Goal: Find specific page/section: Find specific page/section

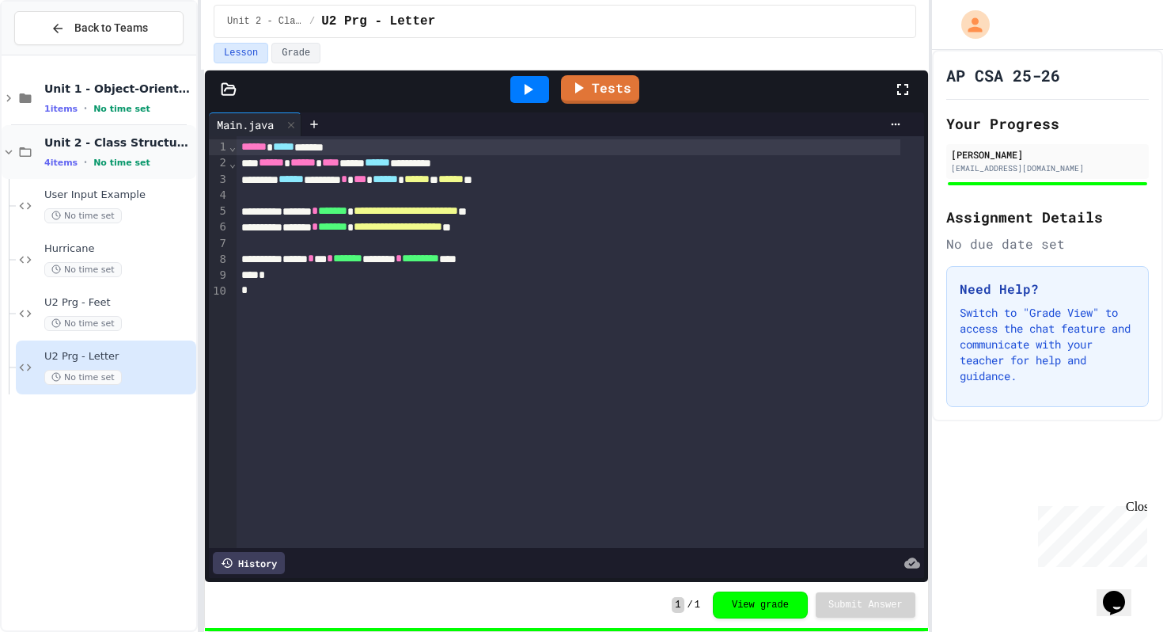
click at [81, 136] on span "Unit 2 - Class Structure and Design" at bounding box center [118, 142] width 149 height 14
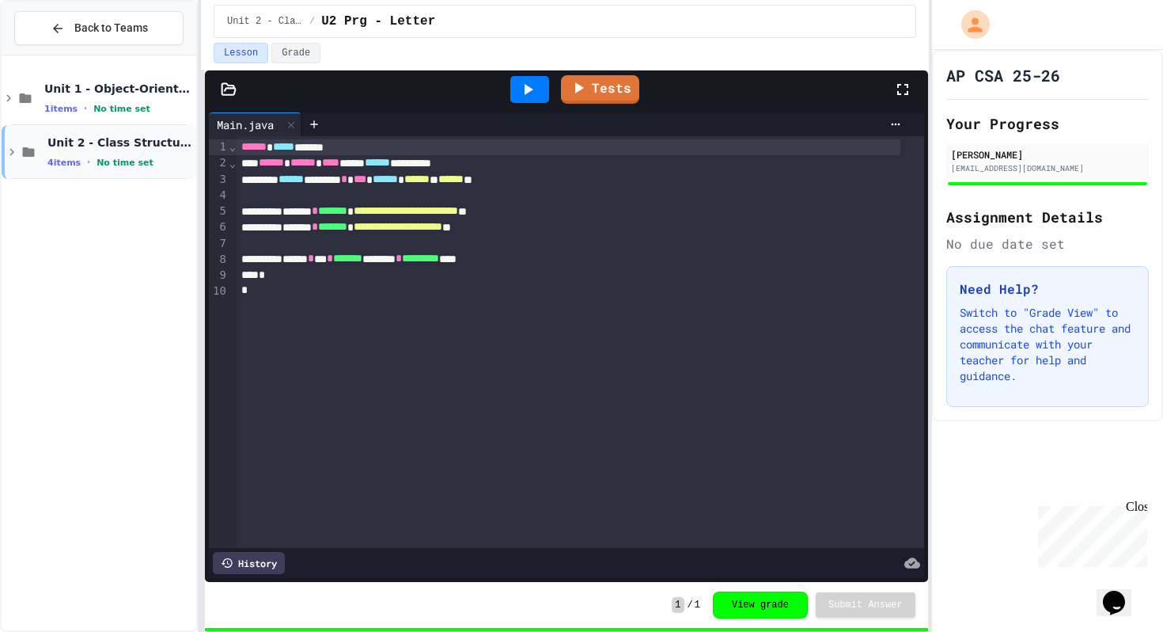
click at [68, 134] on div "Unit 2 - Class Structure and Design 4 items • No time set" at bounding box center [99, 152] width 195 height 54
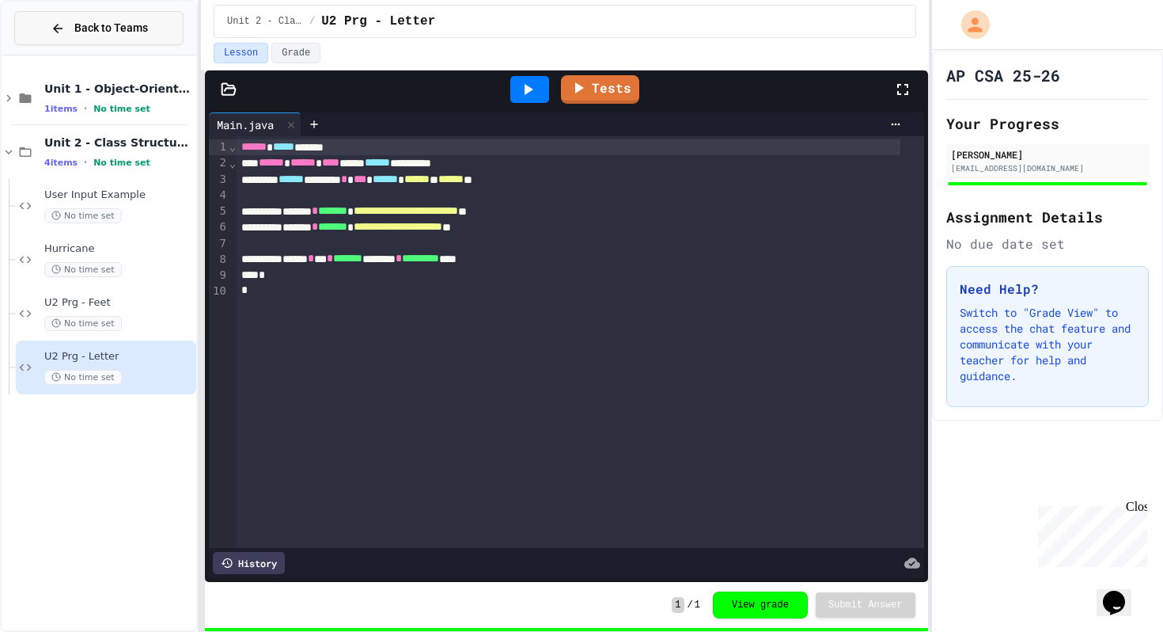
click at [76, 18] on button "Back to Teams" at bounding box center [98, 28] width 169 height 34
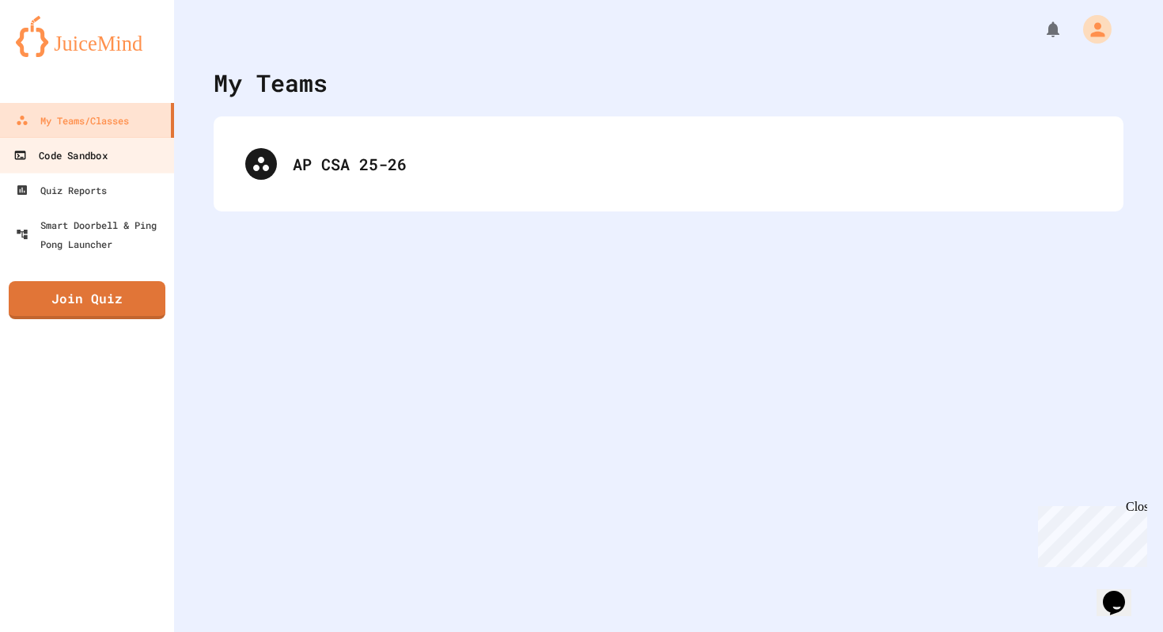
click at [104, 167] on link "Code Sandbox" at bounding box center [88, 155] width 180 height 36
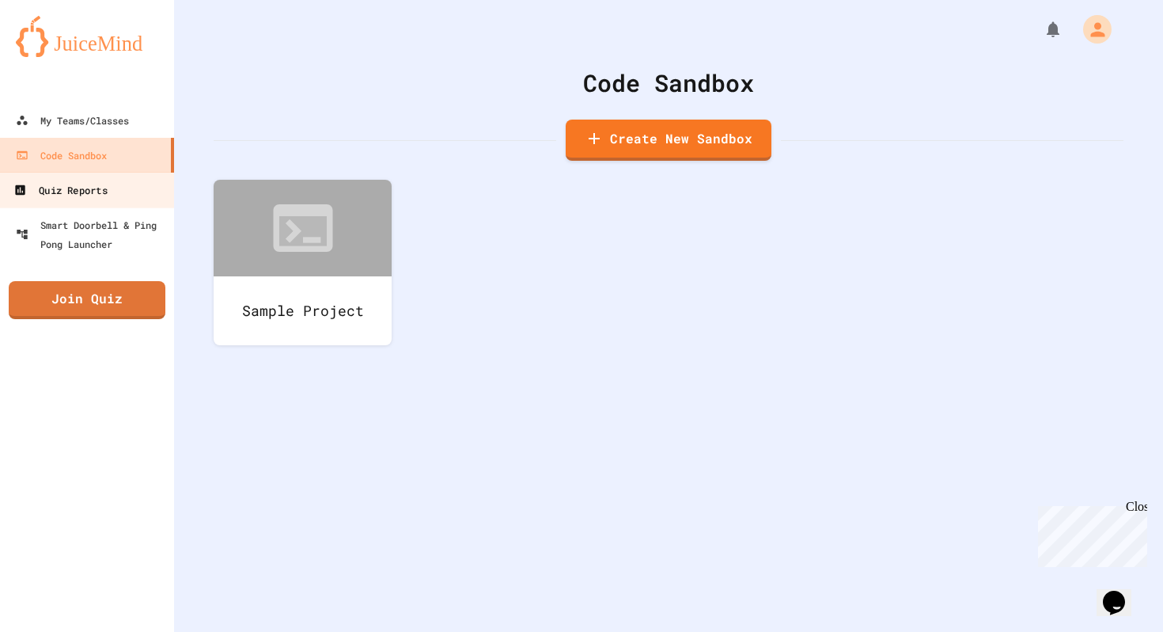
click at [104, 182] on div "Quiz Reports" at bounding box center [59, 190] width 93 height 20
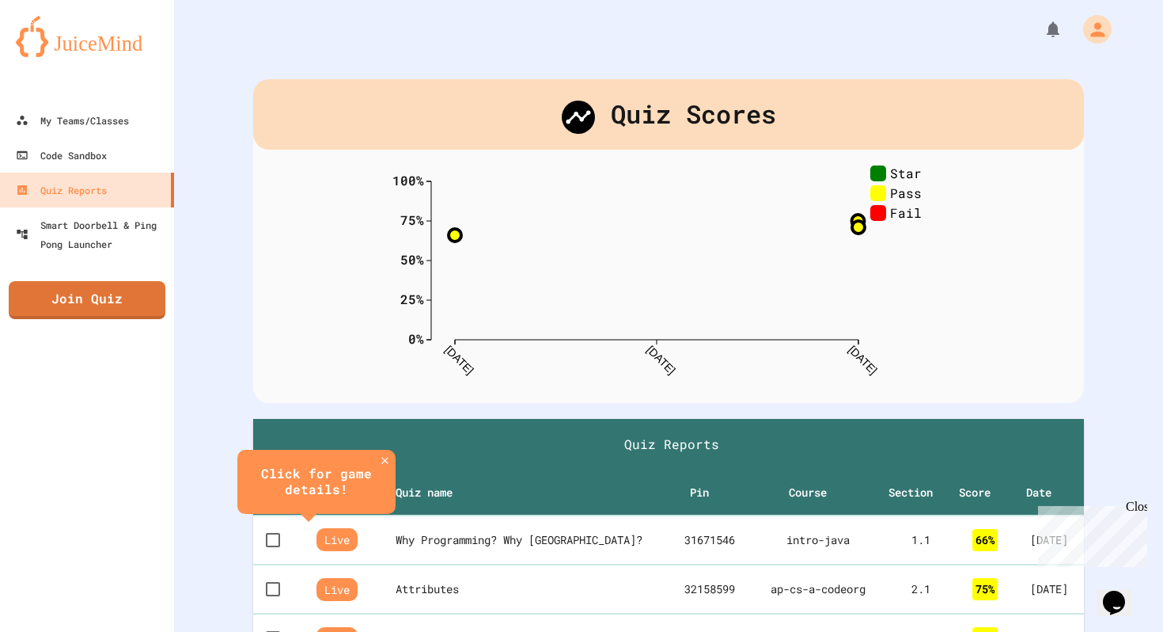
scroll to position [135, 0]
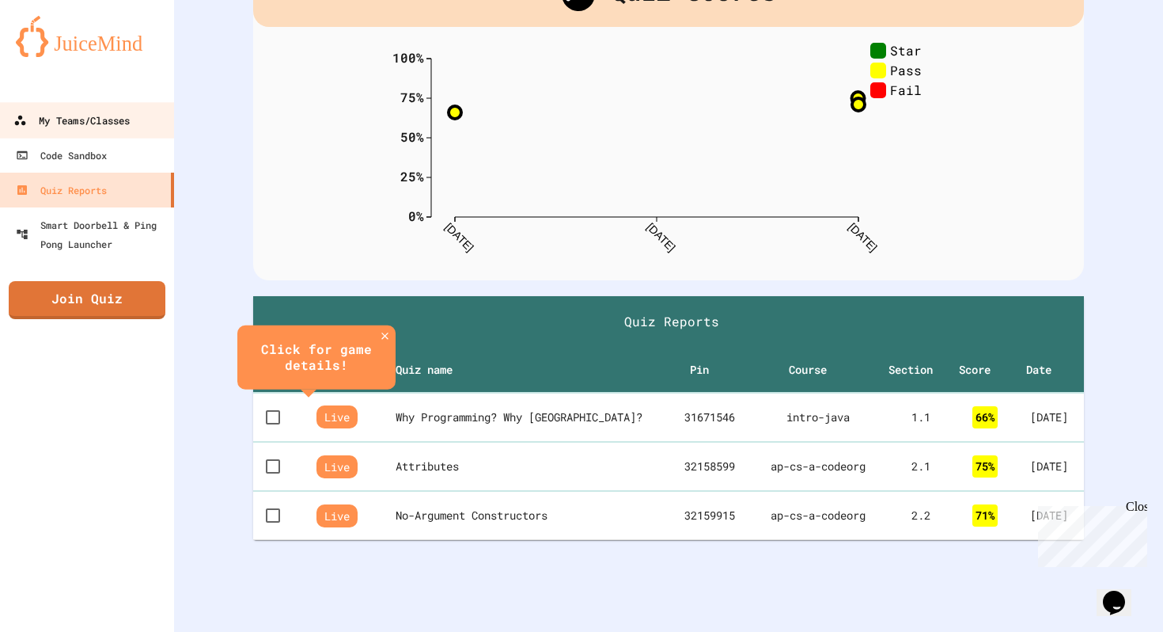
click at [46, 121] on div "My Teams/Classes" at bounding box center [71, 121] width 116 height 20
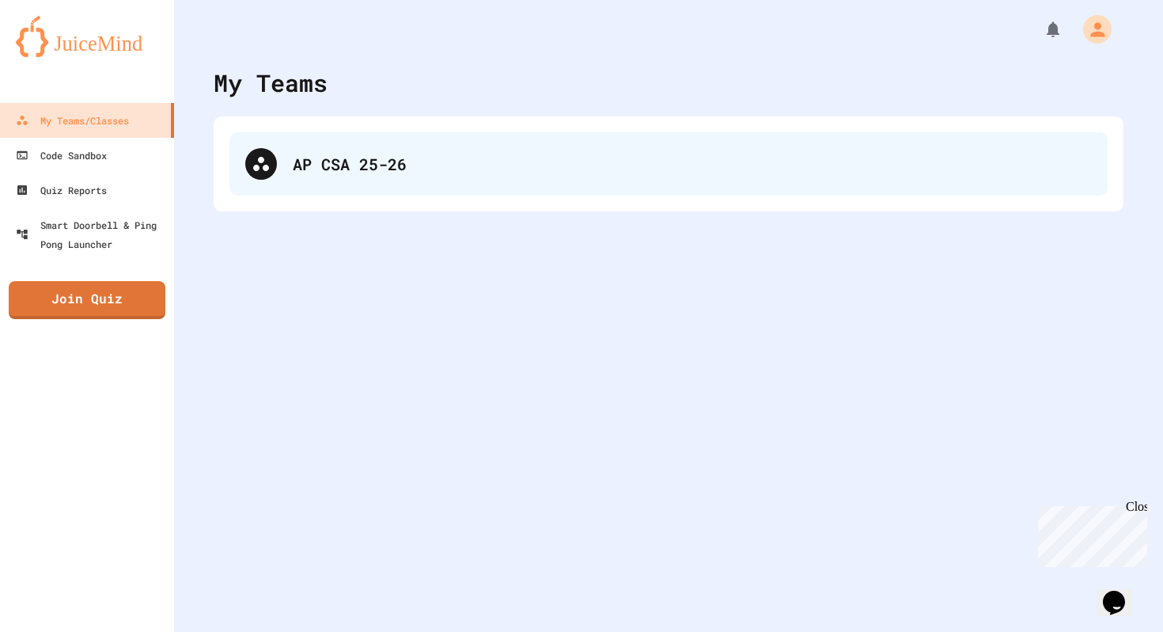
click at [380, 179] on div "AP CSA 25-26" at bounding box center [669, 163] width 878 height 63
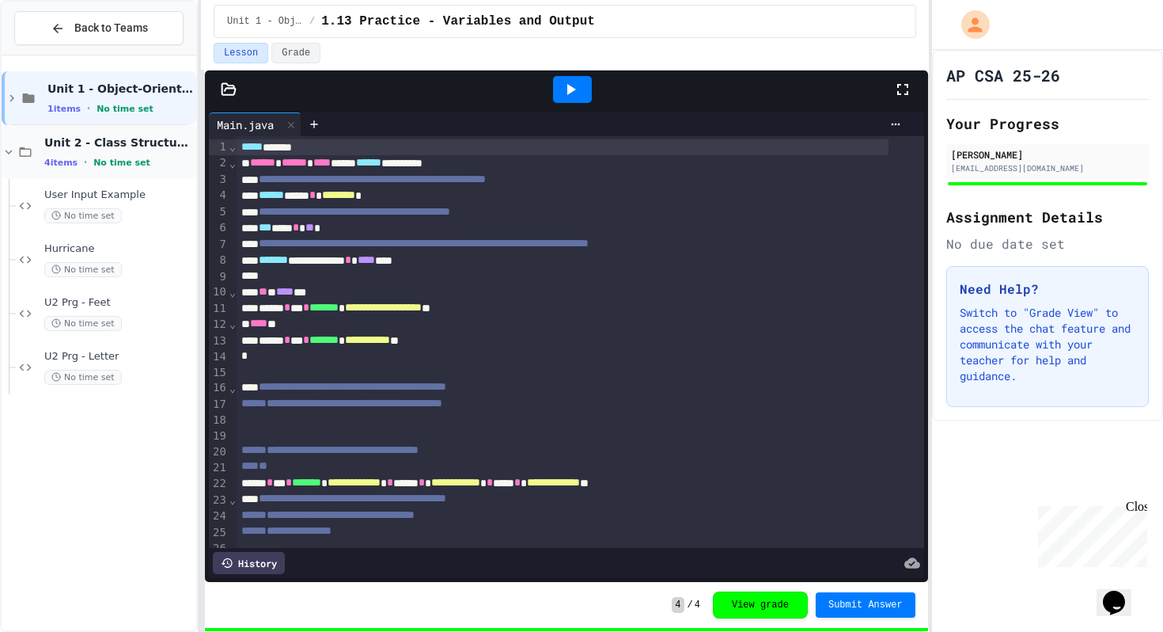
click at [77, 130] on div "Unit 2 - Class Structure and Design 4 items • No time set" at bounding box center [99, 152] width 195 height 54
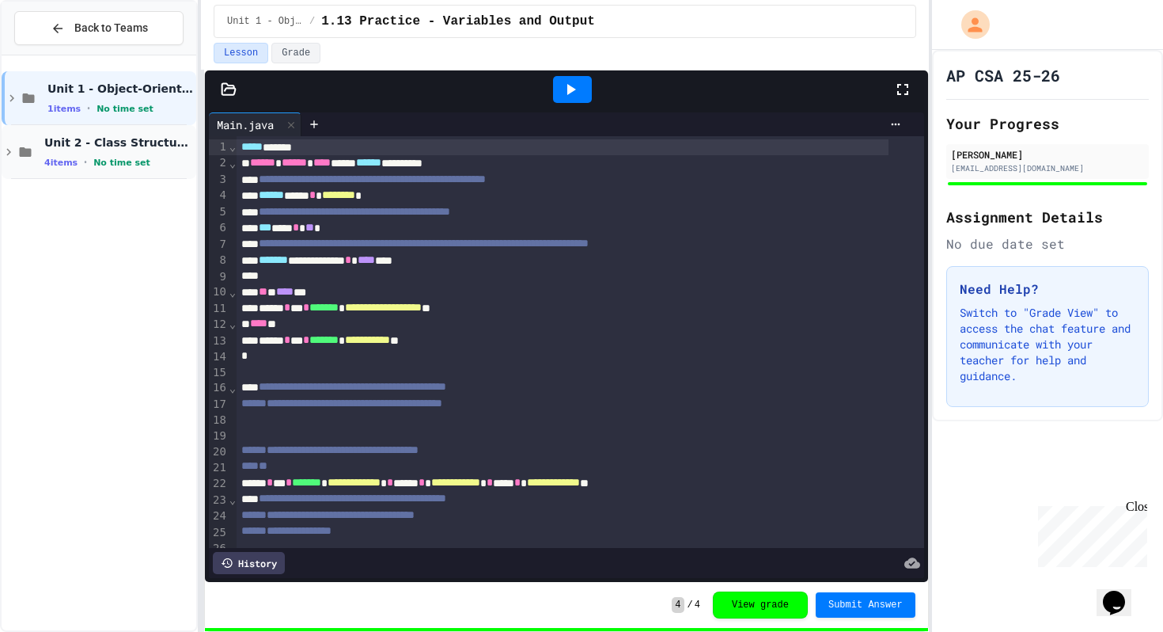
click at [73, 130] on div "Unit 2 - Class Structure and Design 4 items • No time set" at bounding box center [99, 152] width 195 height 54
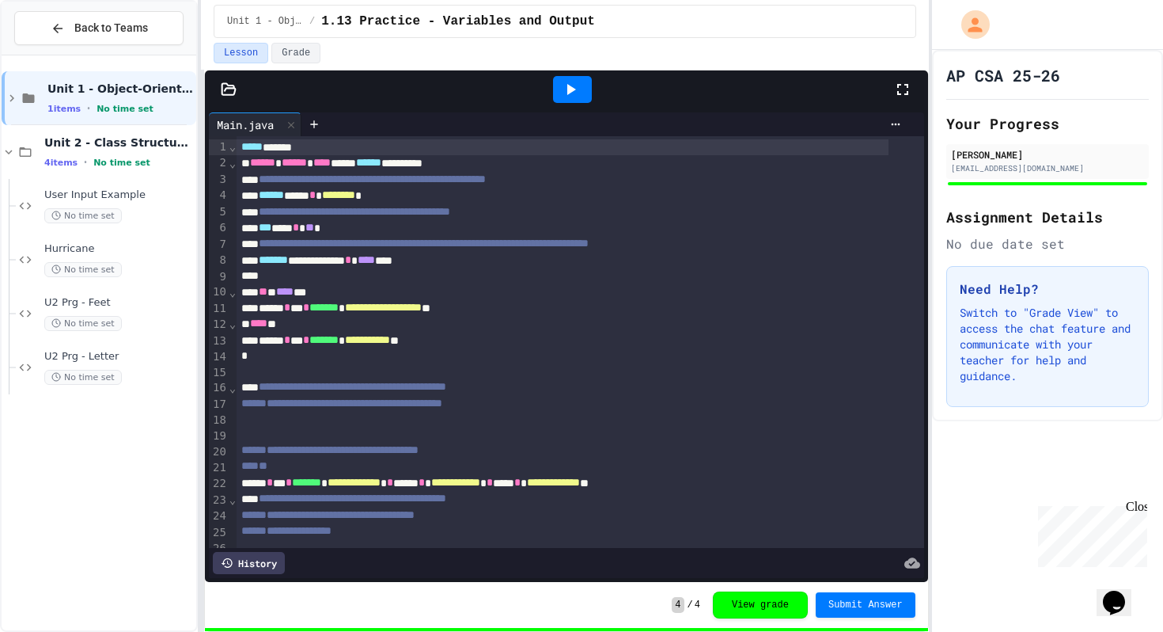
click at [97, 6] on div "Back to Teams" at bounding box center [99, 29] width 195 height 54
click at [120, 49] on div "Back to Teams" at bounding box center [99, 29] width 195 height 54
click at [126, 30] on span "Back to Teams" at bounding box center [111, 28] width 74 height 17
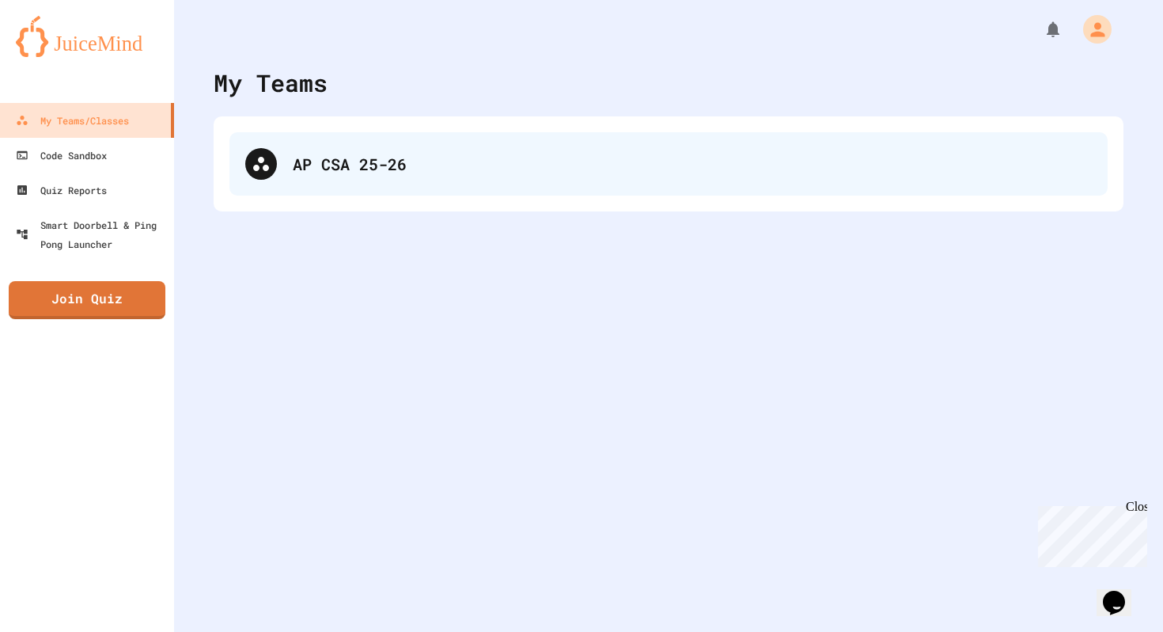
click at [298, 169] on div "AP CSA 25-26" at bounding box center [692, 164] width 799 height 24
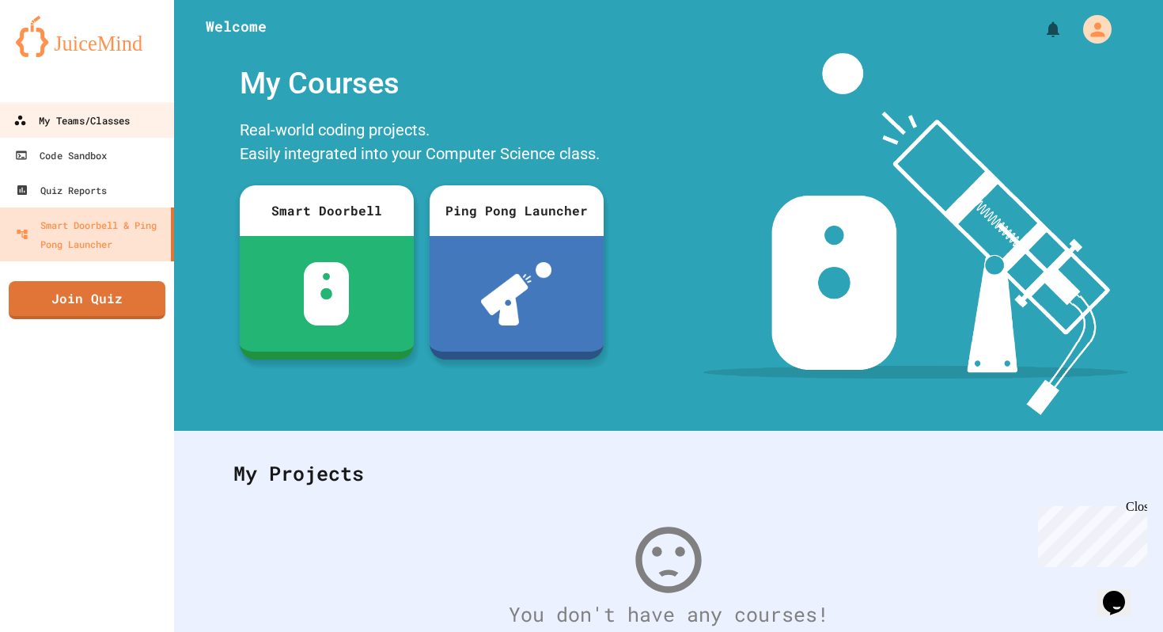
click at [93, 131] on link "My Teams/Classes" at bounding box center [88, 120] width 180 height 36
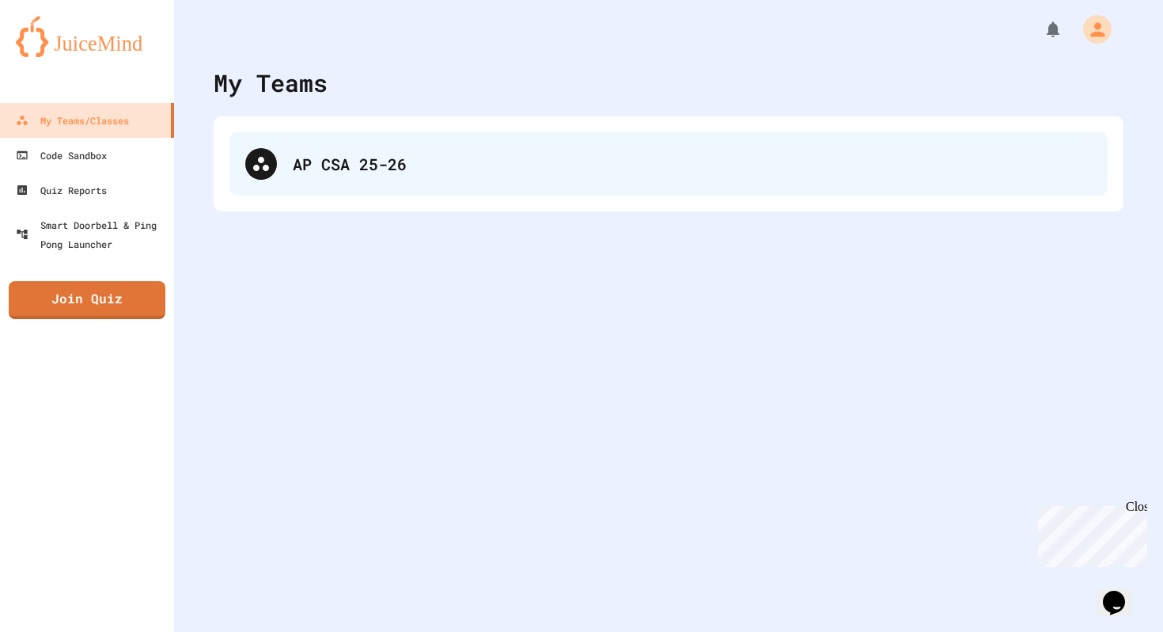
click at [503, 180] on div "AP CSA 25-26" at bounding box center [669, 163] width 878 height 63
